Goal: Information Seeking & Learning: Learn about a topic

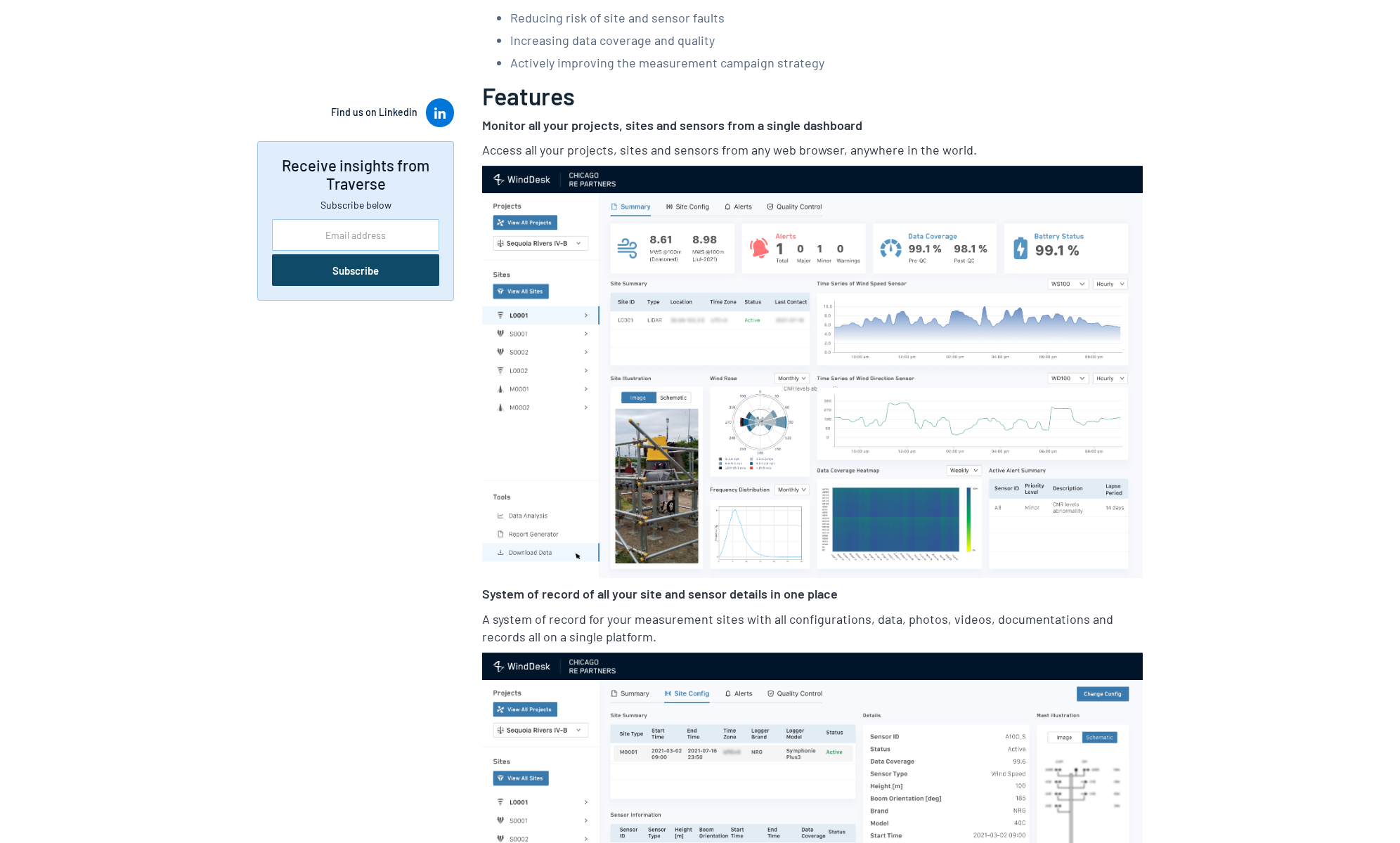
scroll to position [585, 0]
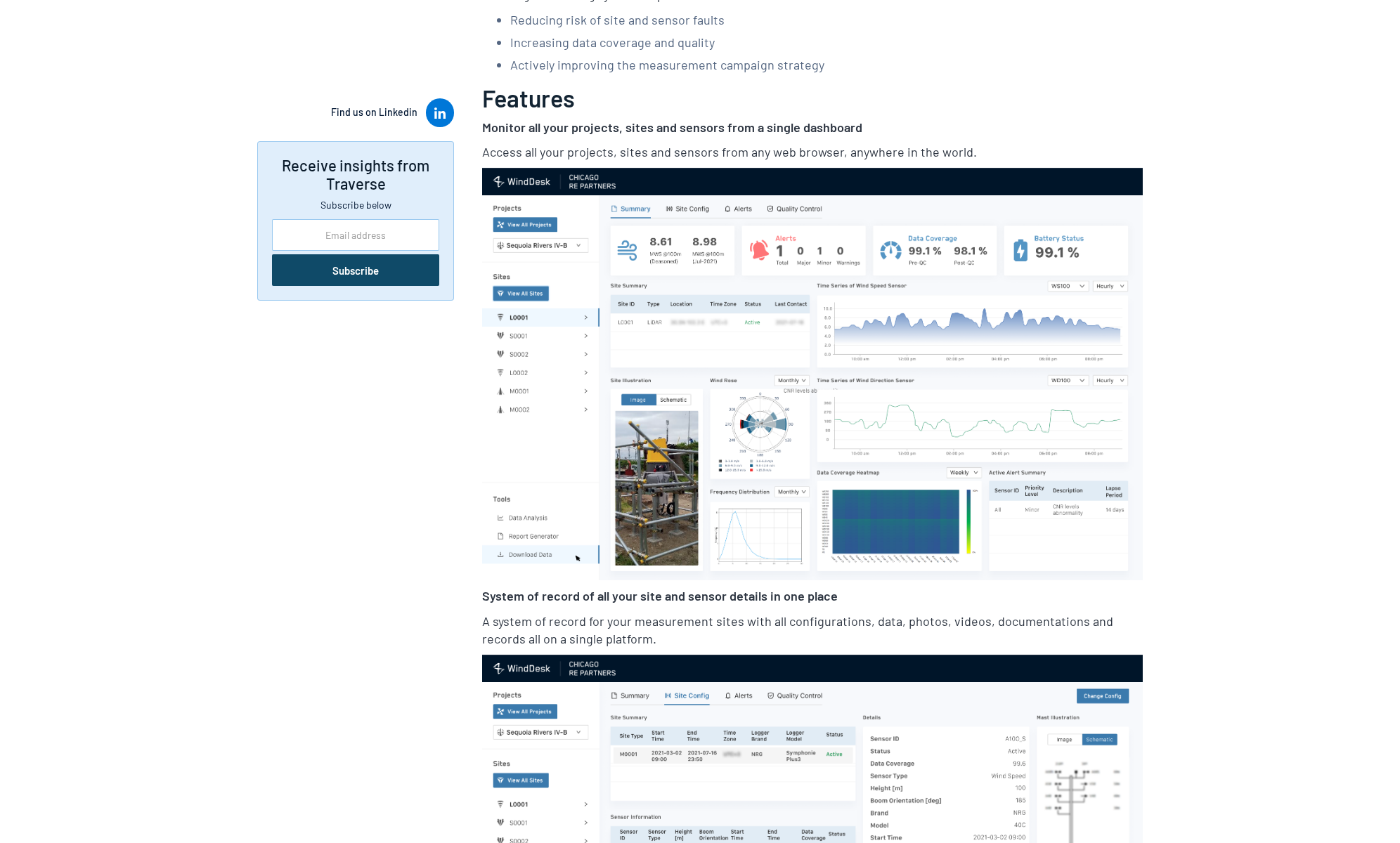
click at [766, 407] on img at bounding box center [811, 374] width 660 height 413
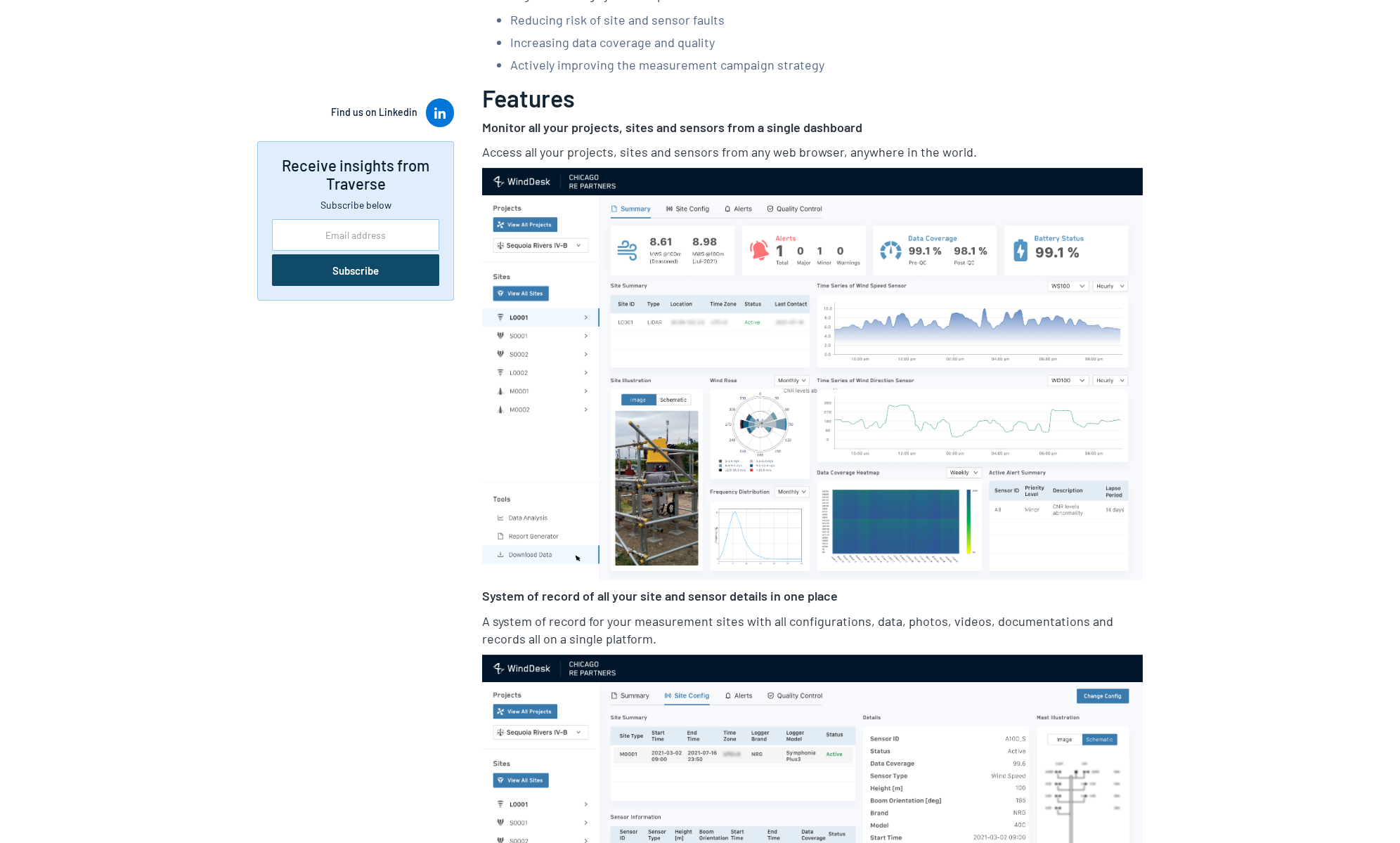
click at [758, 415] on img at bounding box center [811, 374] width 660 height 413
drag, startPoint x: 758, startPoint y: 415, endPoint x: 812, endPoint y: 467, distance: 75.0
click at [758, 417] on img at bounding box center [811, 374] width 660 height 413
click at [1050, 592] on p "System of record of all your site and sensor details in one place" at bounding box center [811, 596] width 660 height 17
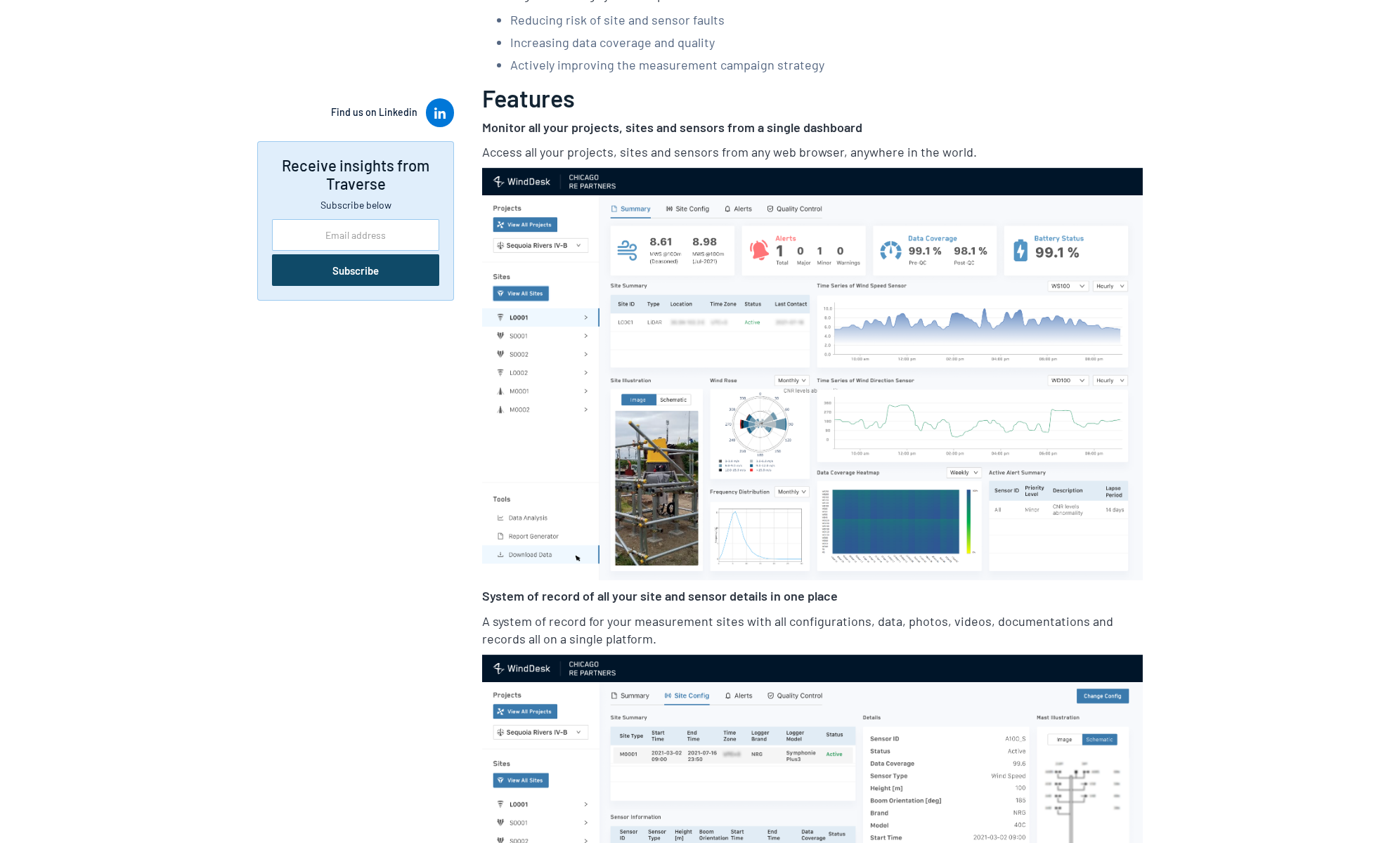
click at [1050, 592] on p "System of record of all your site and sensor details in one place" at bounding box center [811, 596] width 660 height 17
click at [1050, 589] on p "System of record of all your site and sensor details in one place" at bounding box center [811, 596] width 660 height 17
drag, startPoint x: 1050, startPoint y: 585, endPoint x: 1046, endPoint y: 568, distance: 17.5
